Goal: Find specific page/section

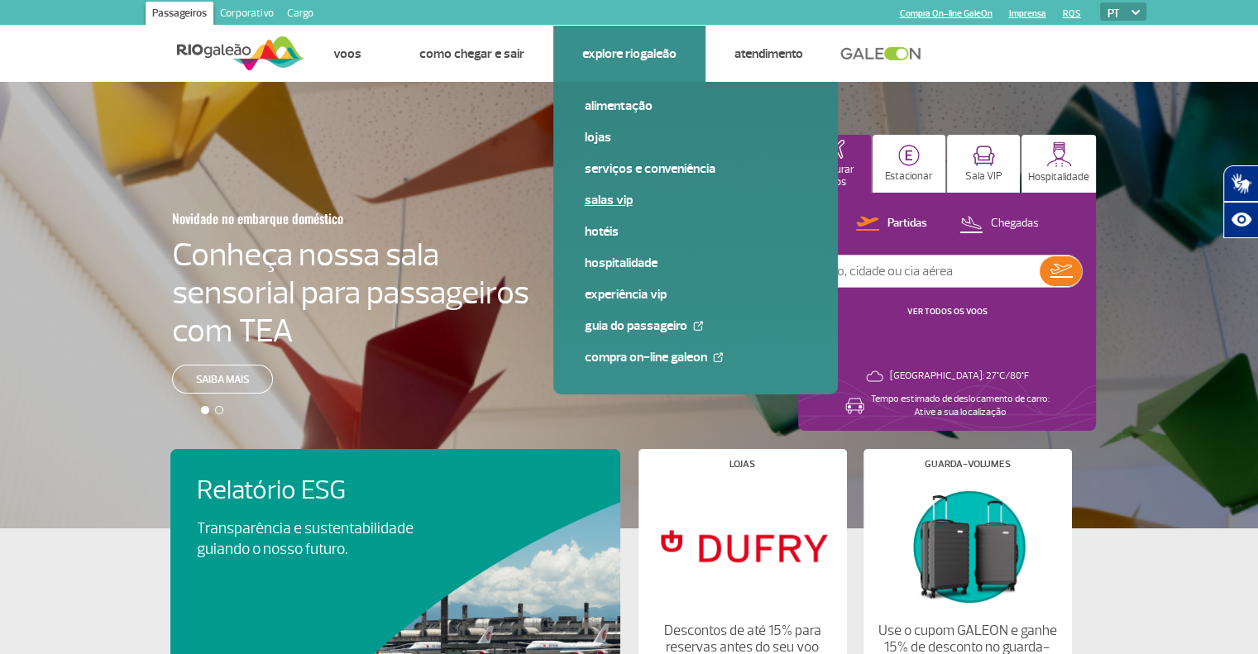
click at [605, 204] on link "Salas VIP" at bounding box center [696, 200] width 222 height 18
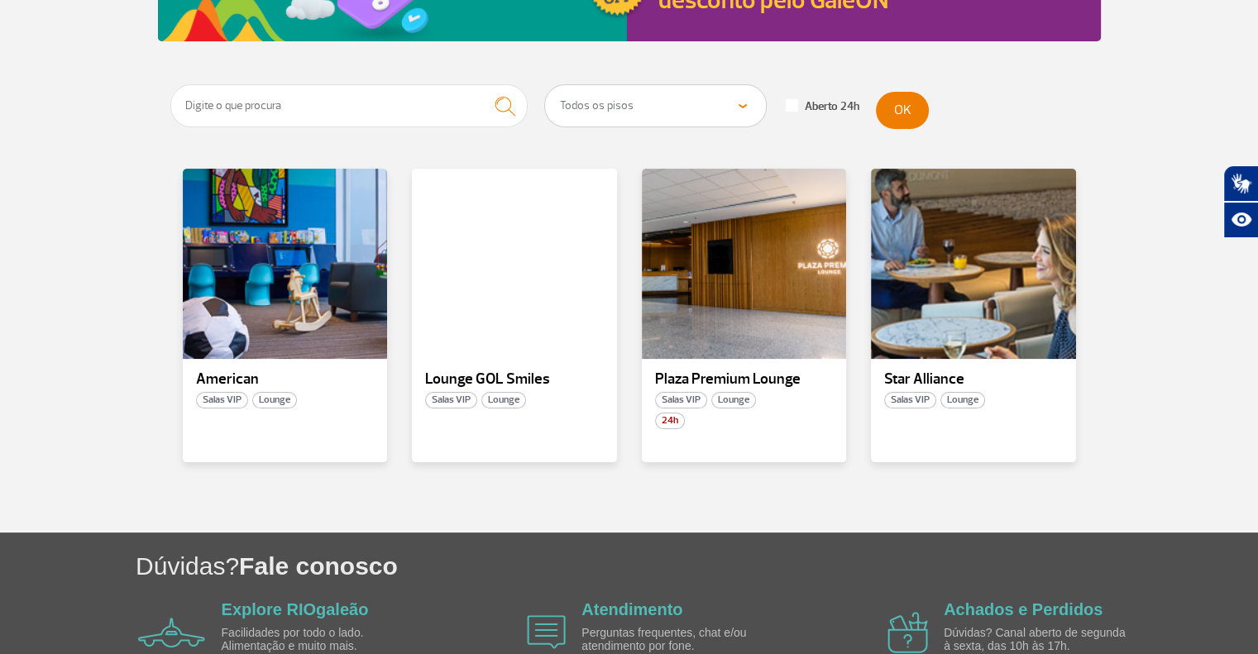
scroll to position [257, 0]
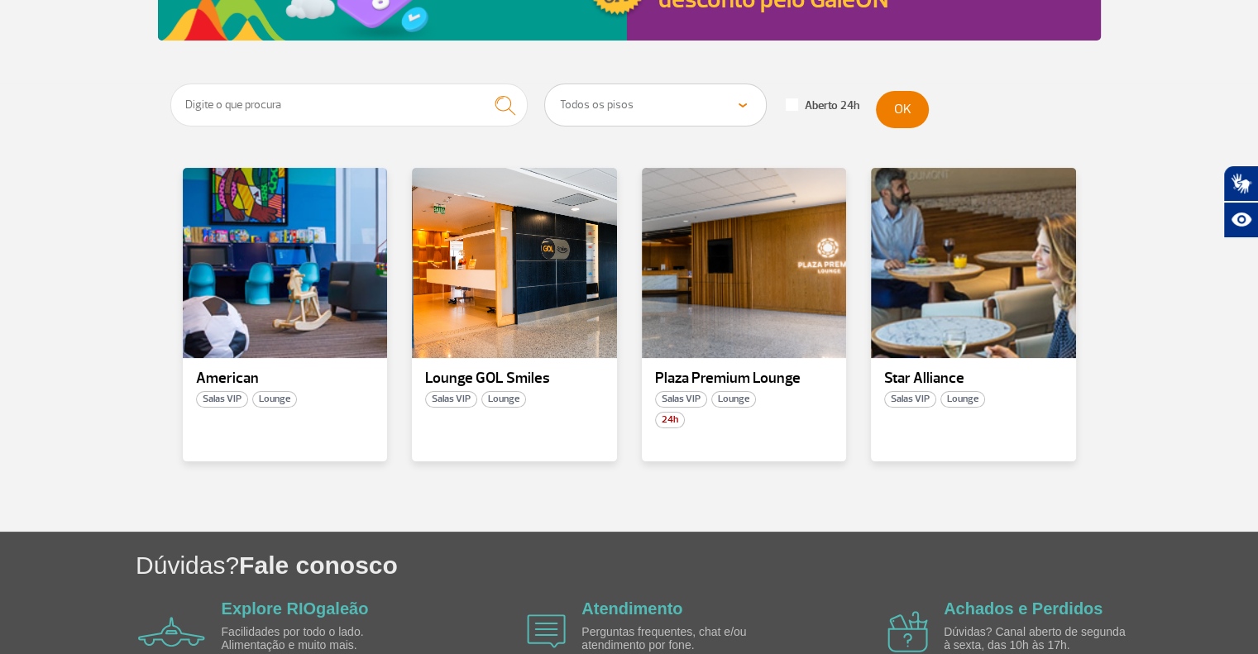
drag, startPoint x: 1157, startPoint y: 341, endPoint x: 1141, endPoint y: 409, distance: 70.6
click at [1141, 409] on section "Todos os pisos Área Pública (antes do Raio-X) Desembarque Área Pública Desembar…" at bounding box center [629, 308] width 1258 height 448
click at [472, 327] on div at bounding box center [514, 263] width 208 height 194
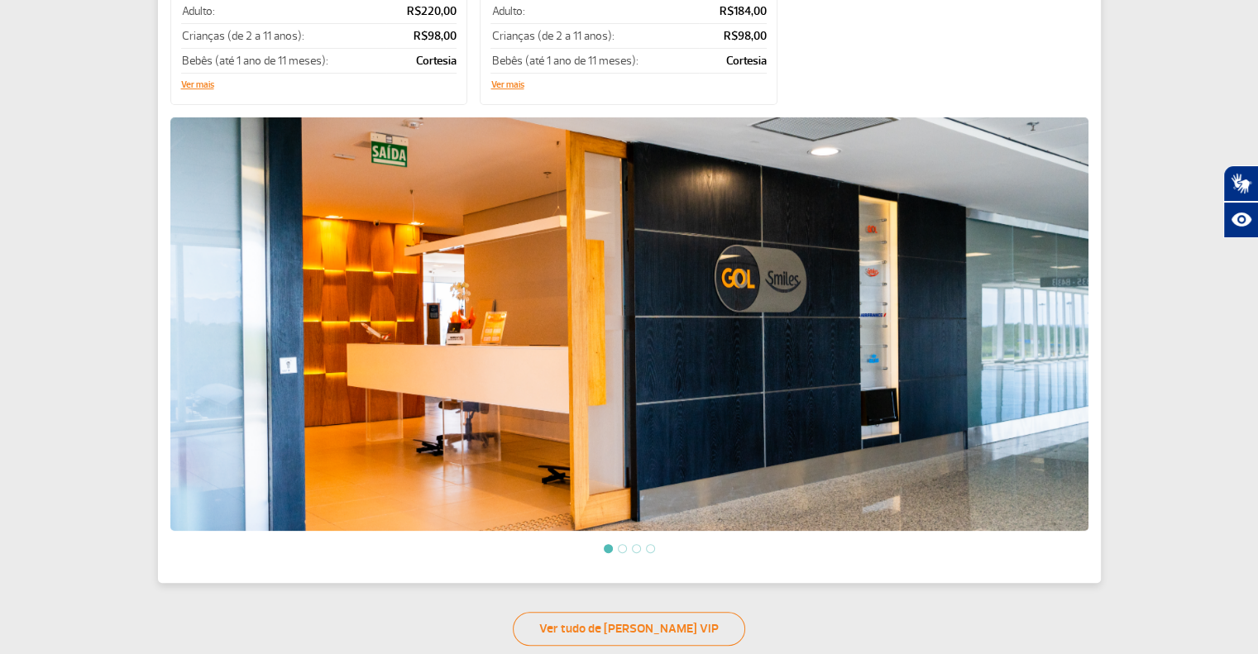
scroll to position [457, 0]
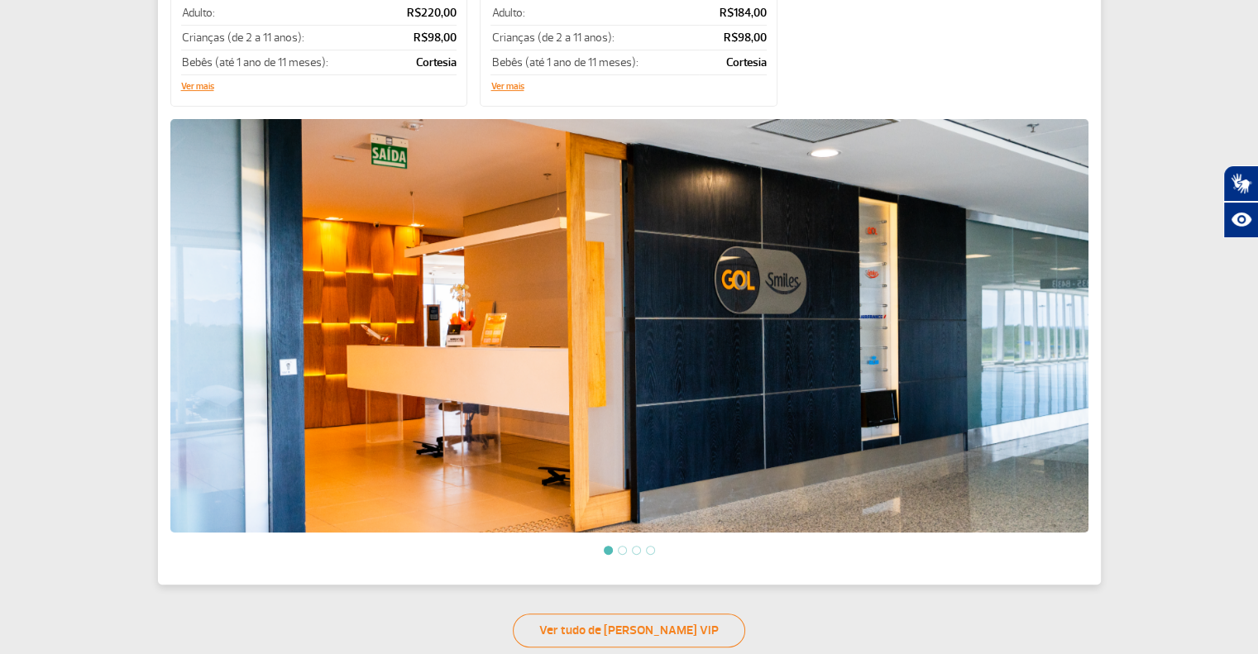
click at [1095, 334] on div "Lounge GOL Smiles Salas VIP Lounge Embarque Doméstico Terminal 2 Piso 2 Embarqu…" at bounding box center [629, 113] width 943 height 943
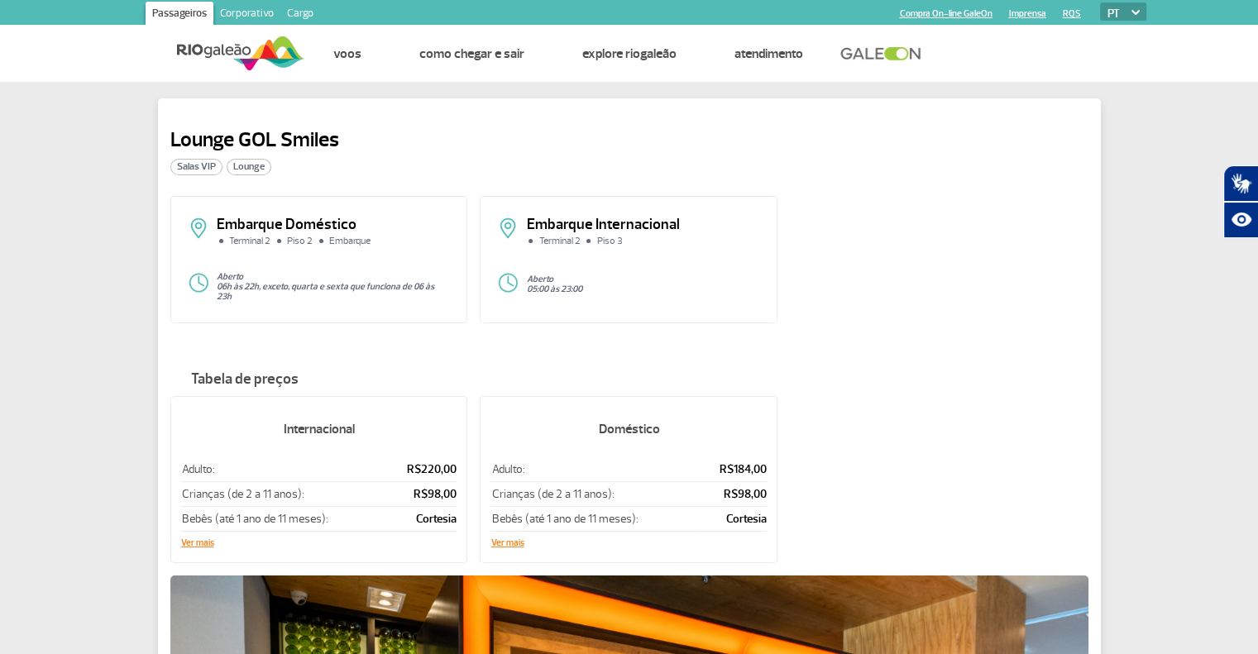
scroll to position [736, 0]
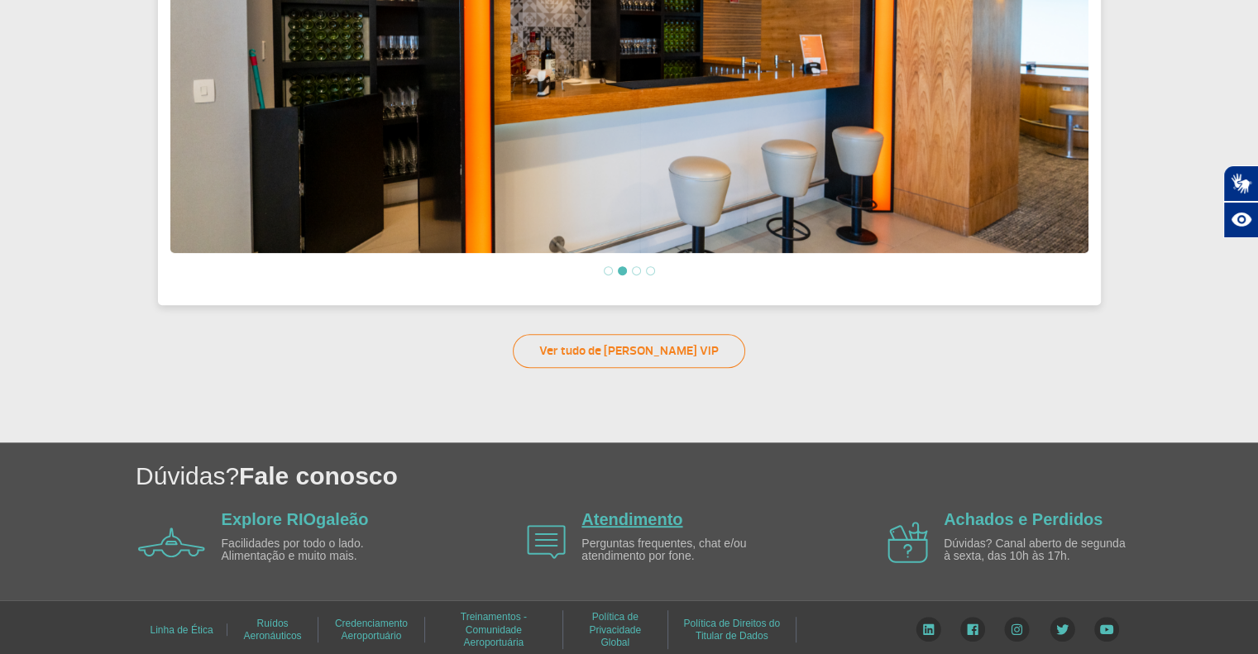
click at [634, 516] on link "Atendimento" at bounding box center [631, 519] width 101 height 18
